Goal: Information Seeking & Learning: Understand process/instructions

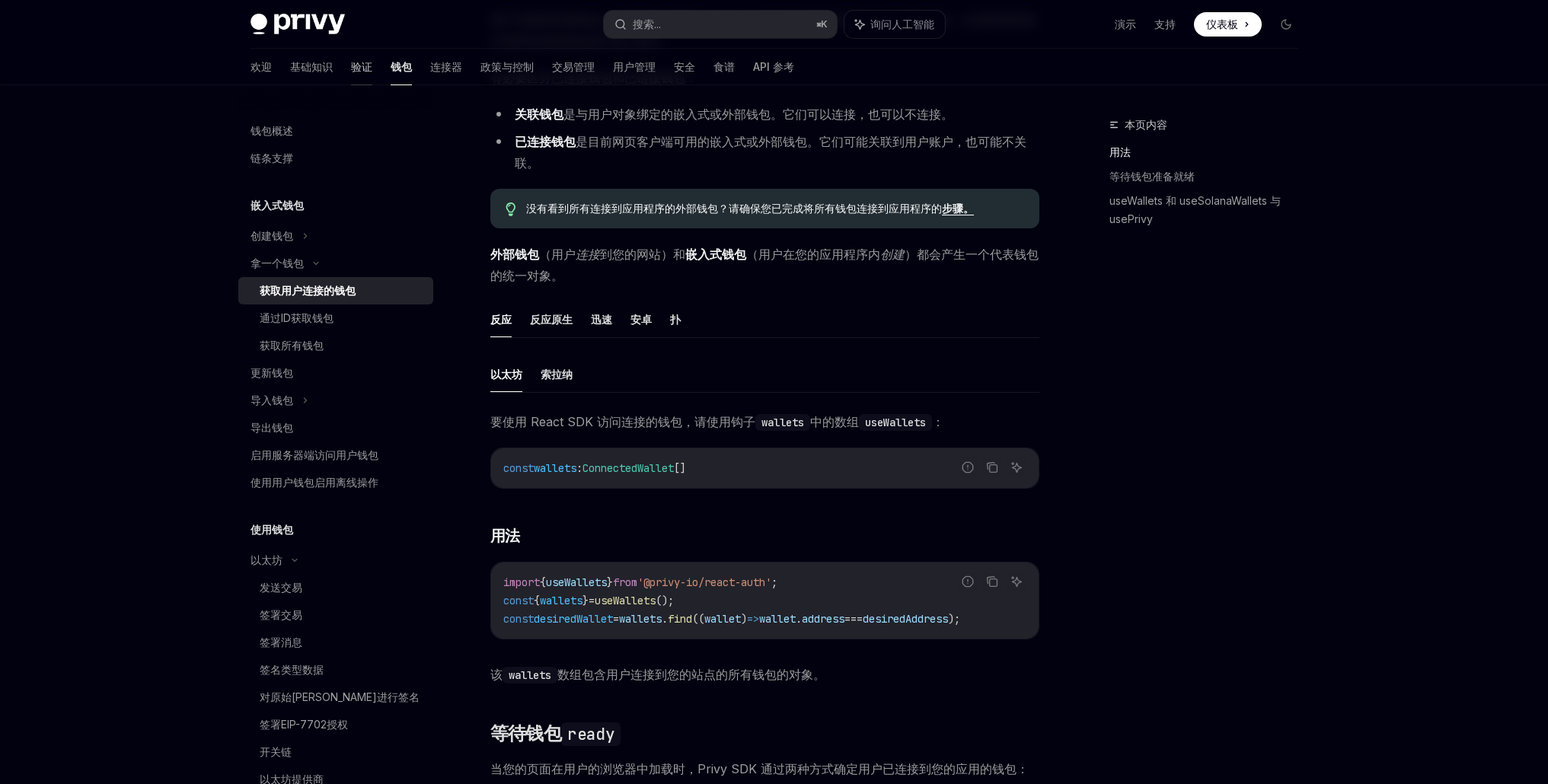
scroll to position [182, 0]
click at [351, 76] on link "验证" at bounding box center [361, 67] width 21 height 37
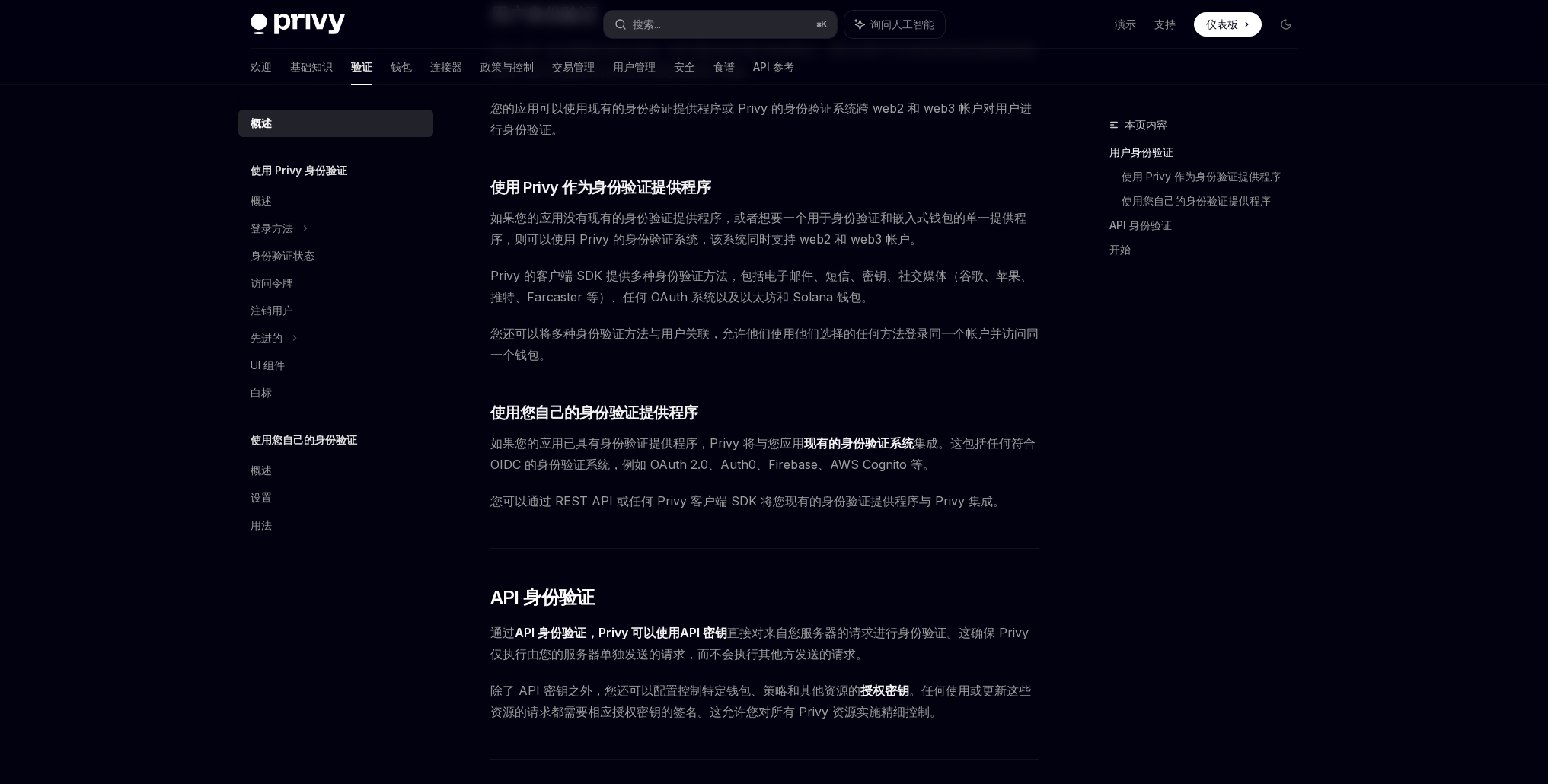
scroll to position [774, 0]
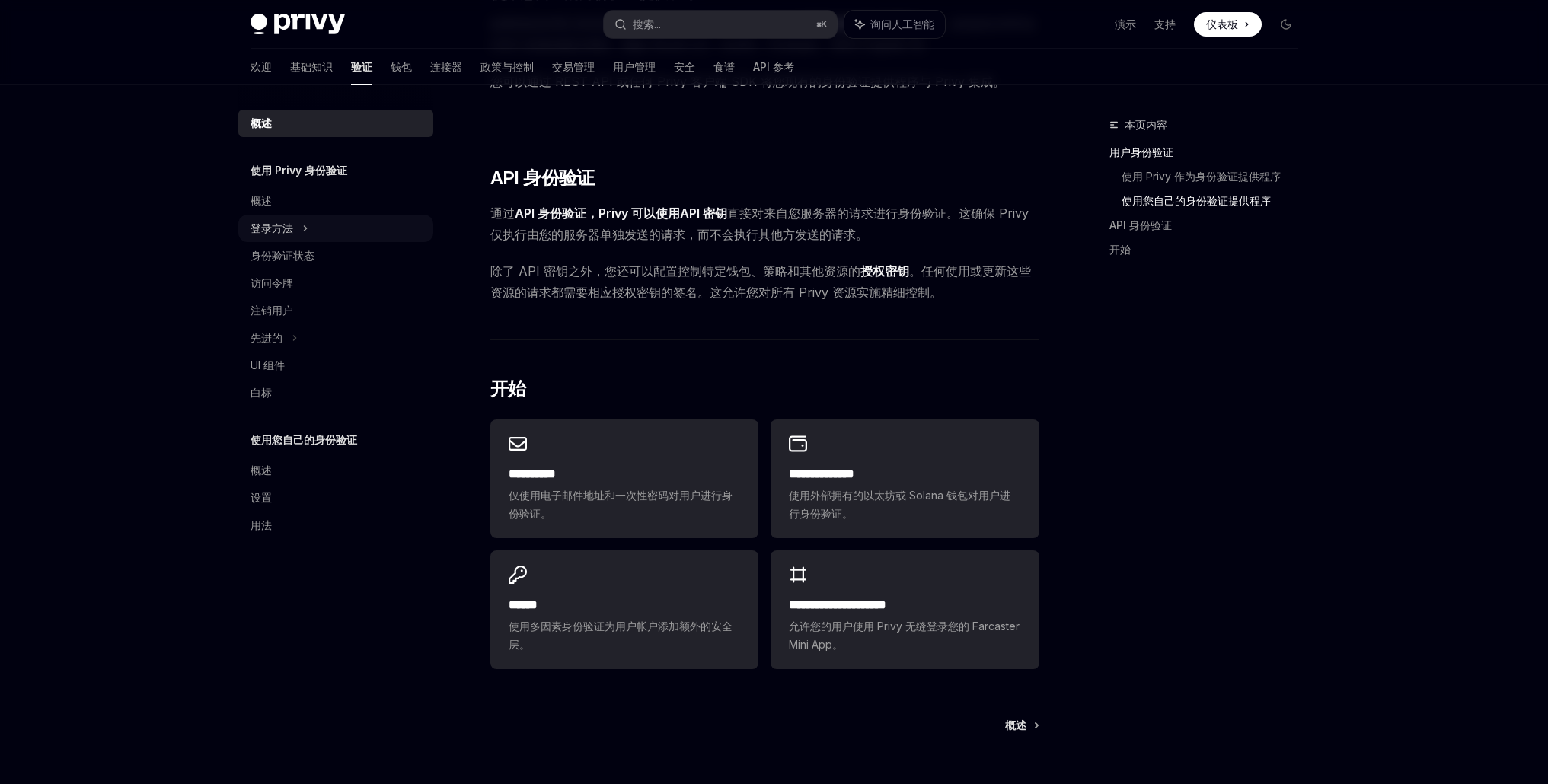
click at [290, 233] on font "登录方法" at bounding box center [272, 228] width 43 height 13
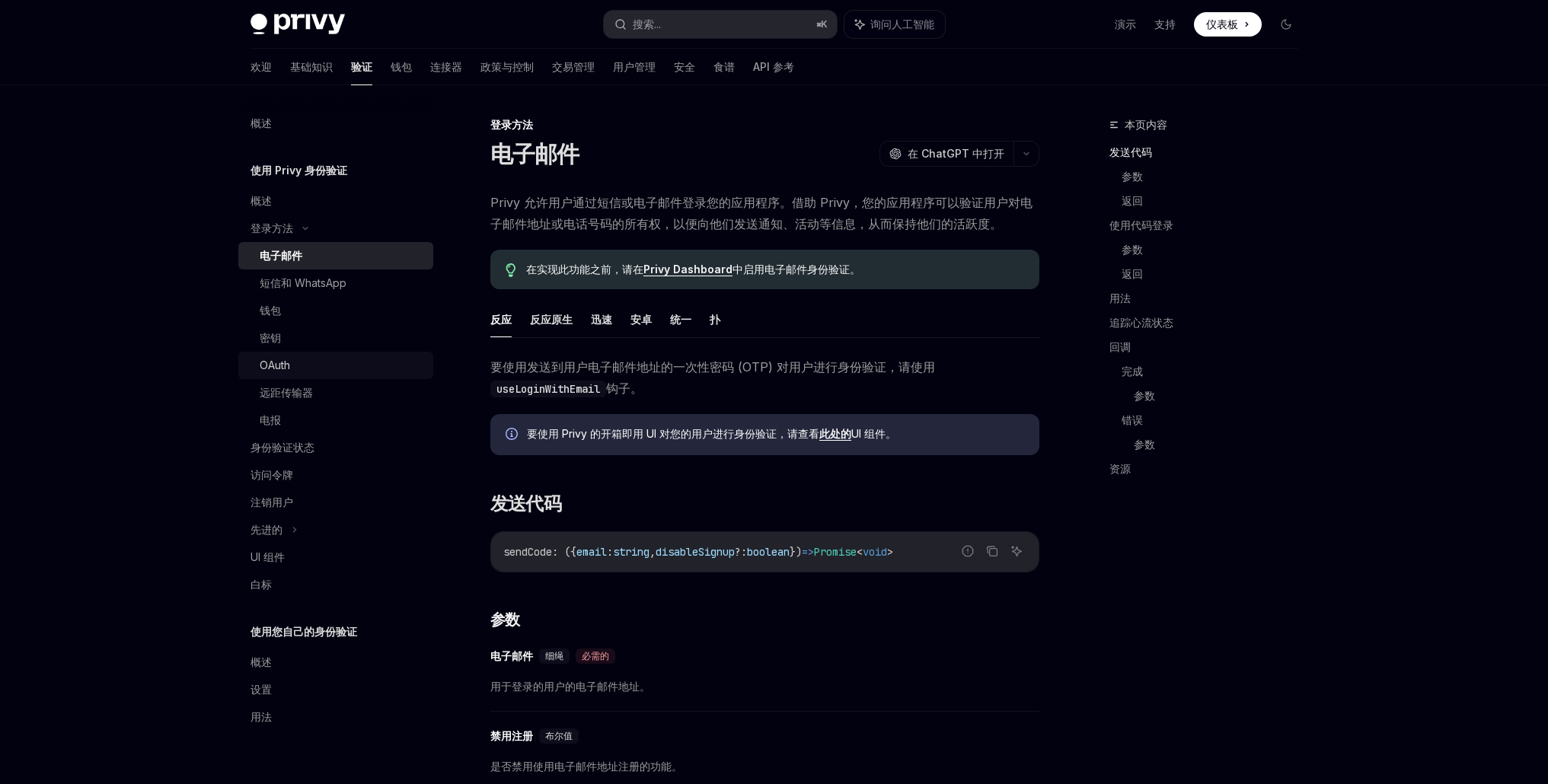
click at [291, 364] on div "OAuth" at bounding box center [341, 365] width 164 height 18
type textarea "*"
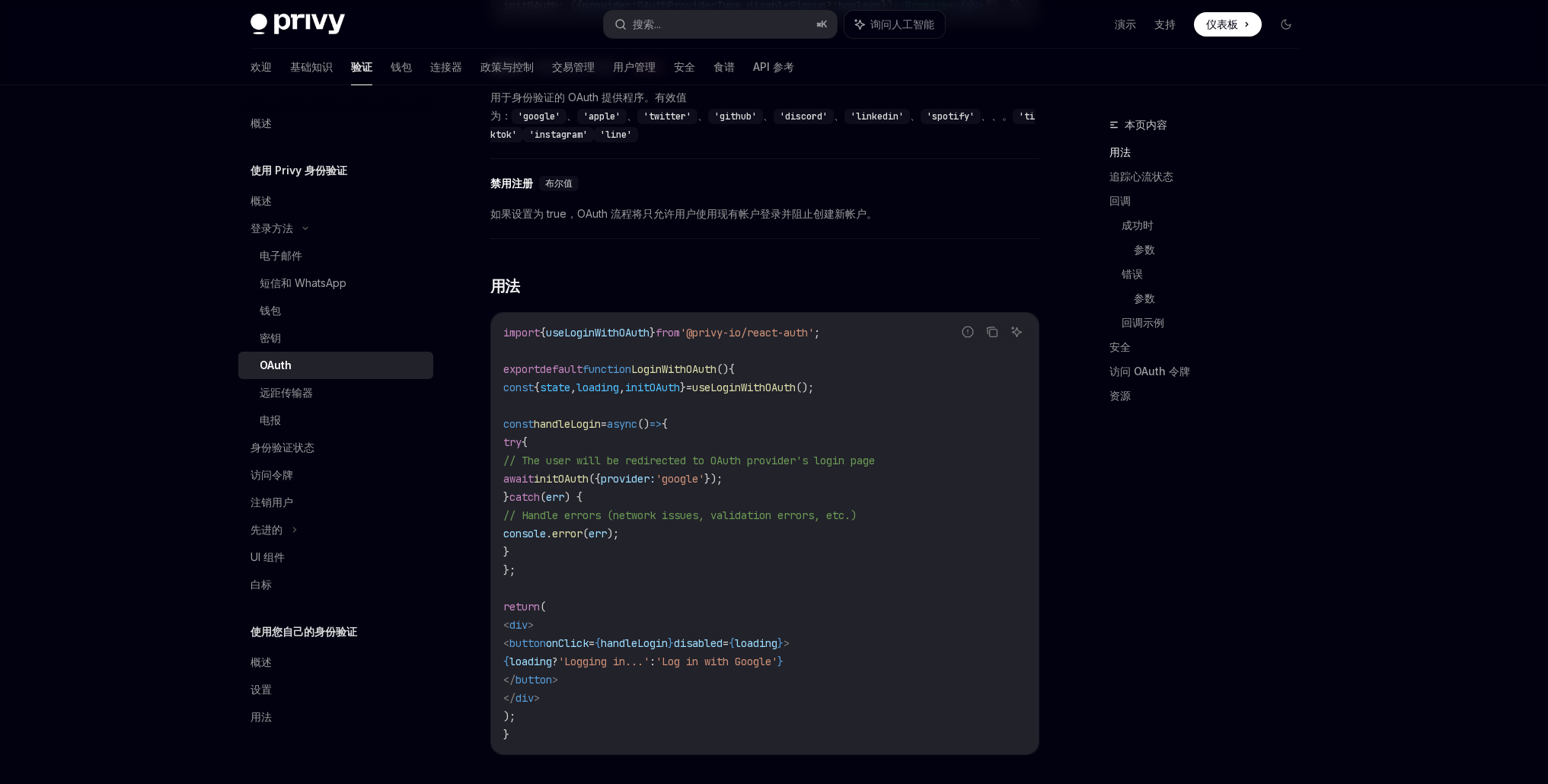
scroll to position [661, 0]
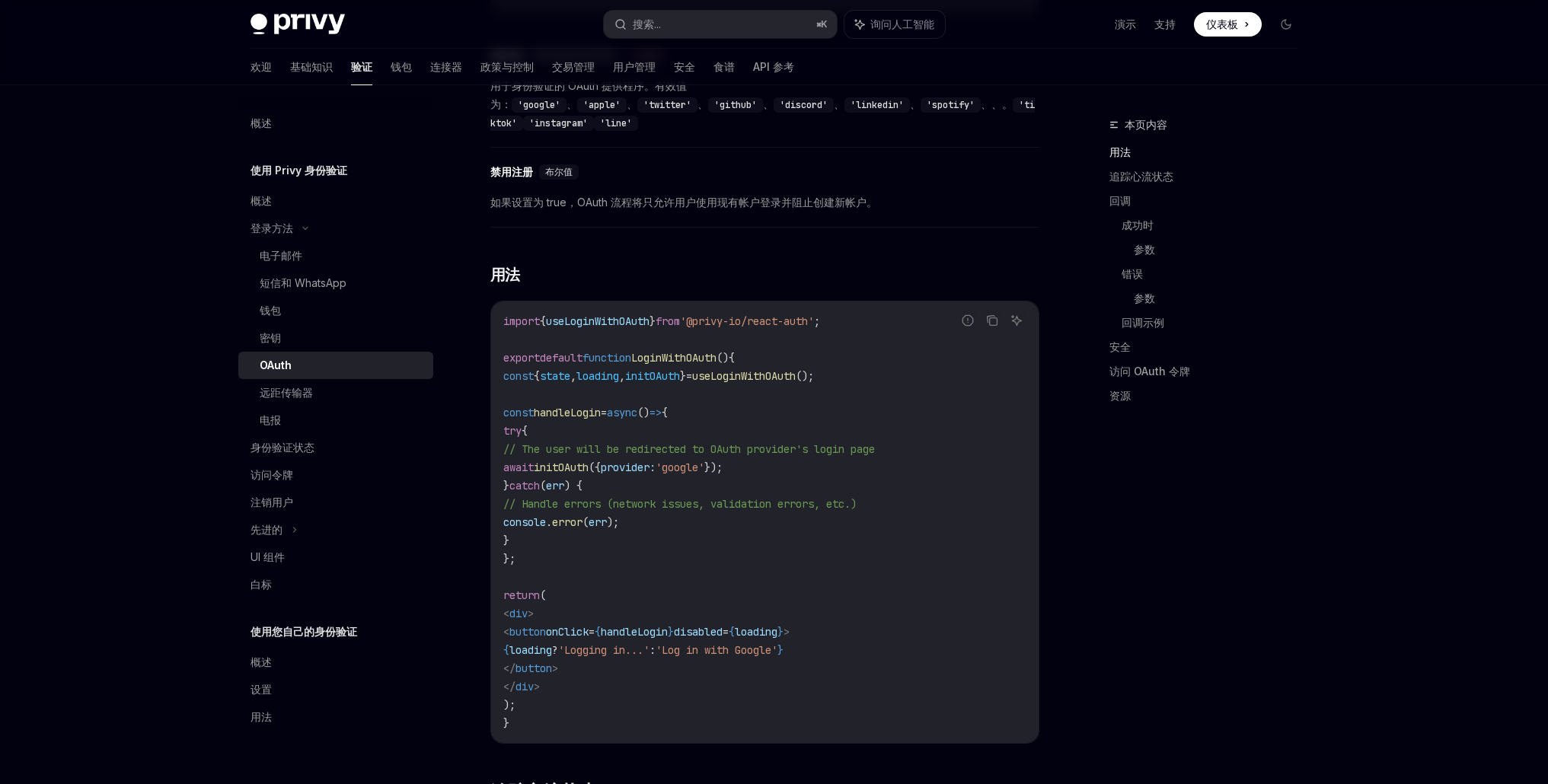
click at [680, 369] on span "initOAuth" at bounding box center [652, 376] width 55 height 14
copy code "const { state , loading , initOAuth } = useLoginWithOAuth ();"
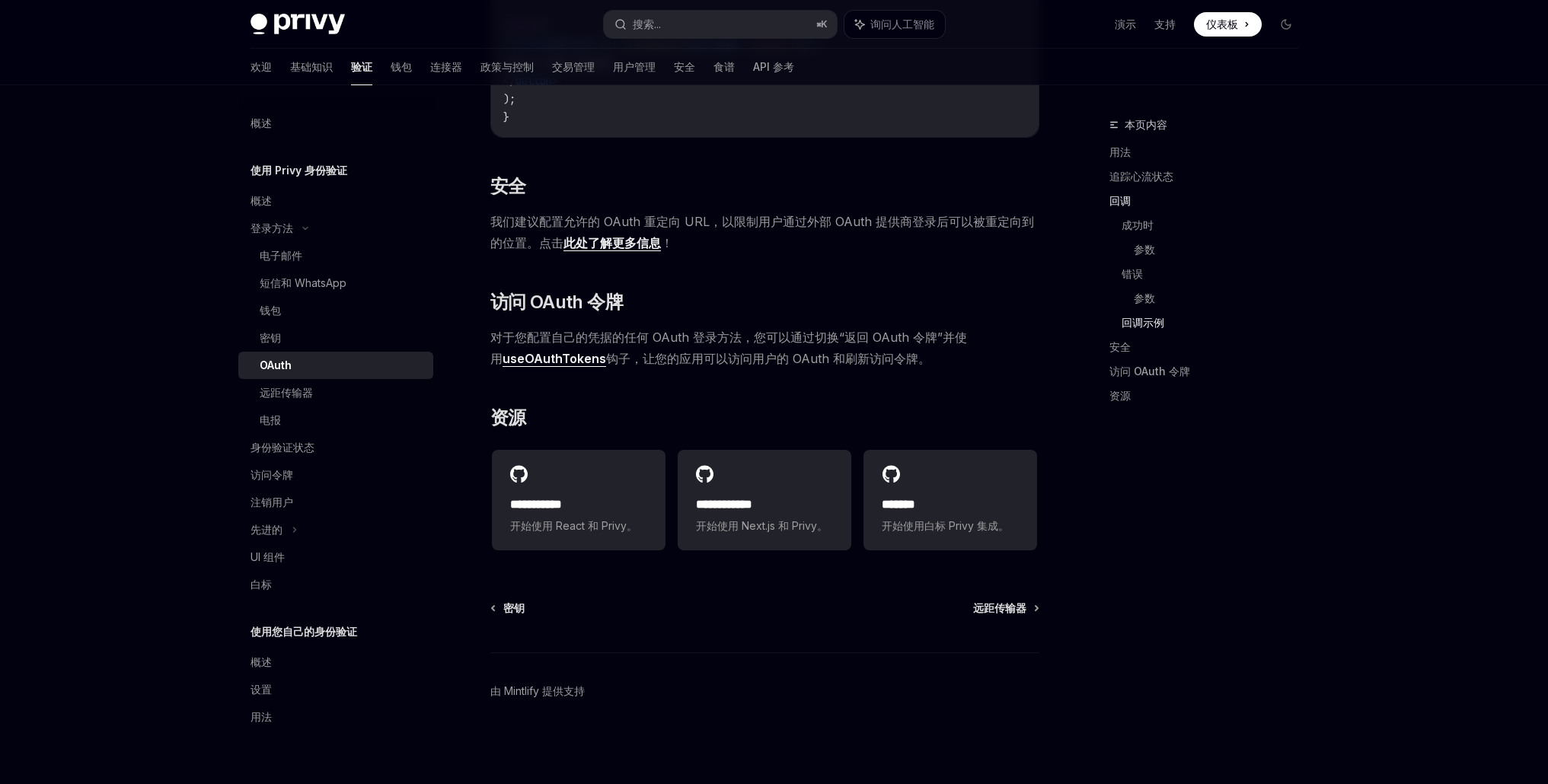
scroll to position [3049, 0]
click at [1218, 517] on div "本页内容 用法 追踪心流状态 回调 成功时 参数 错误 参数 回调示例 安全 访问 OAuth 令牌 资源" at bounding box center [1195, 449] width 231 height 668
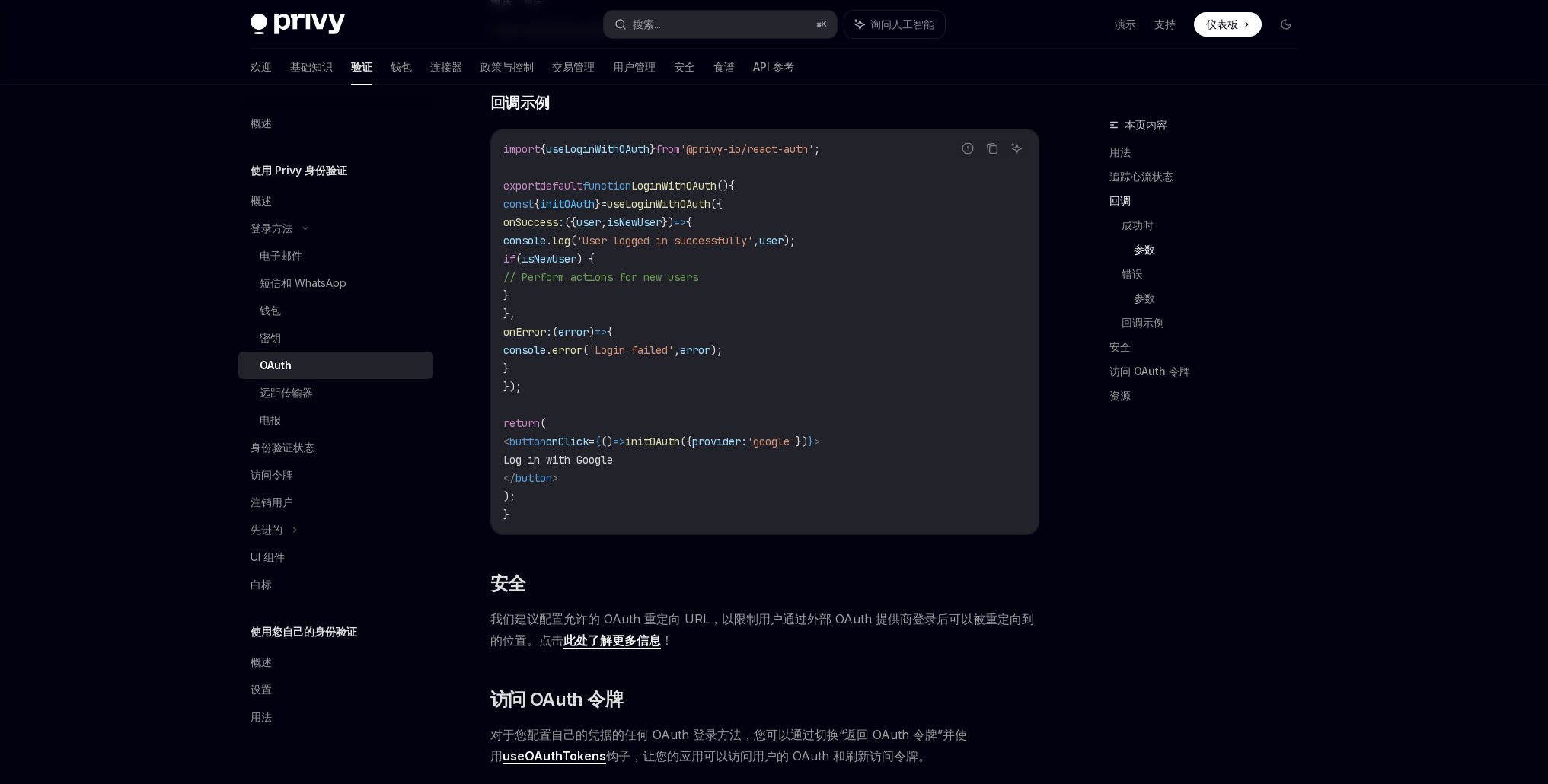
scroll to position [2360, 0]
